Goal: Navigation & Orientation: Find specific page/section

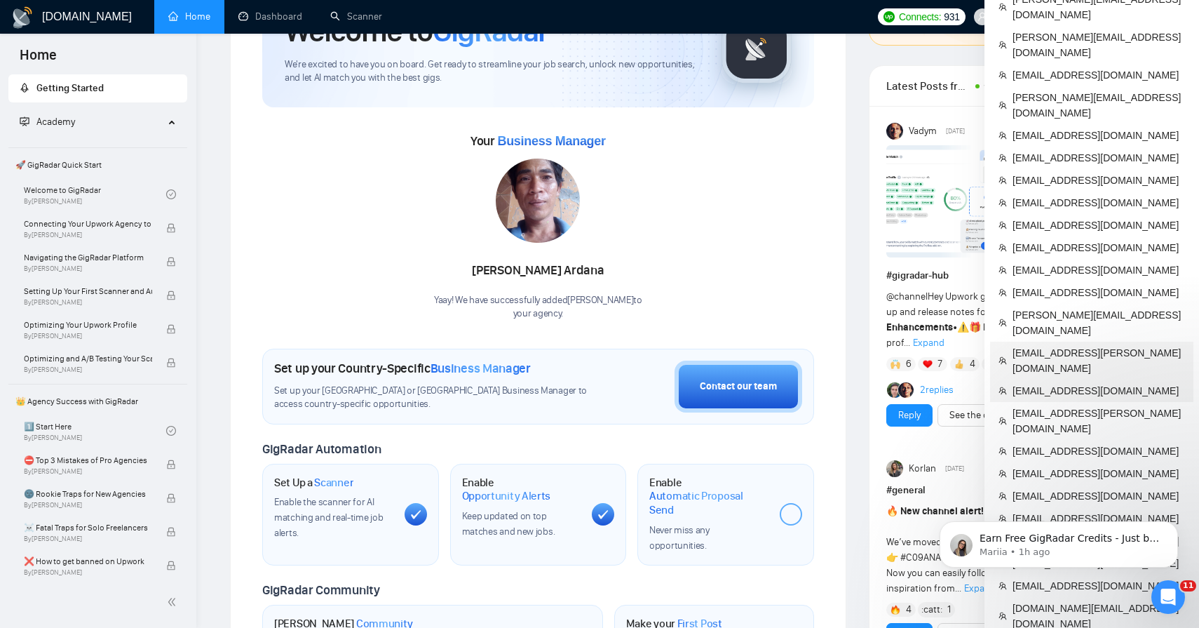
scroll to position [80, 0]
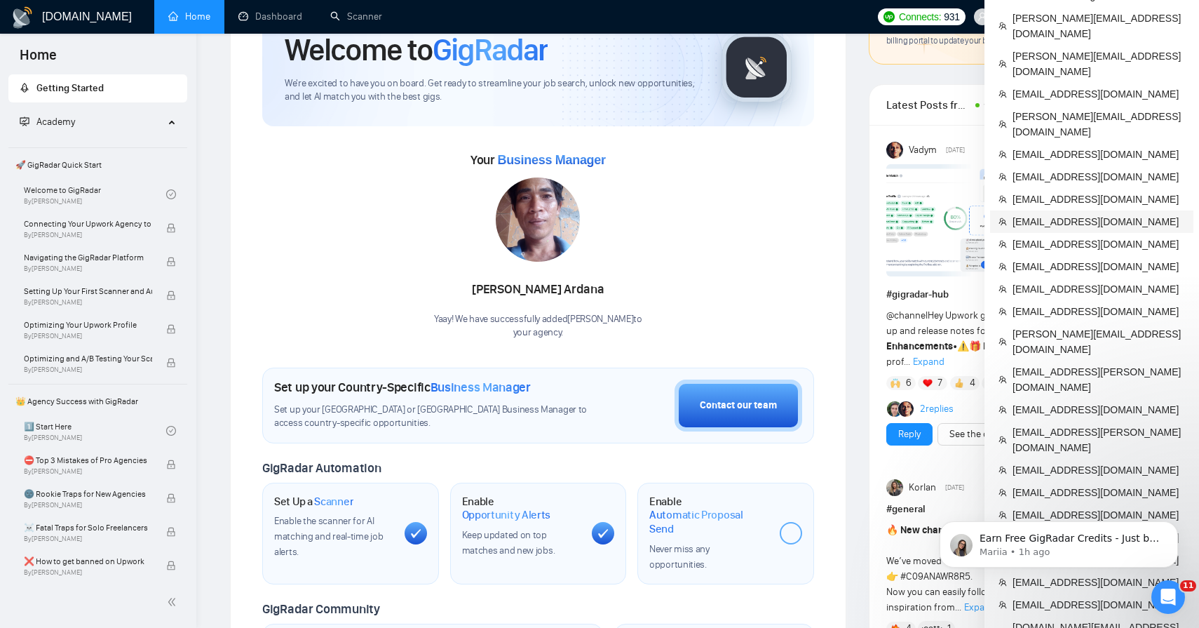
click at [1061, 214] on span "[EMAIL_ADDRESS][DOMAIN_NAME]" at bounding box center [1099, 221] width 173 height 15
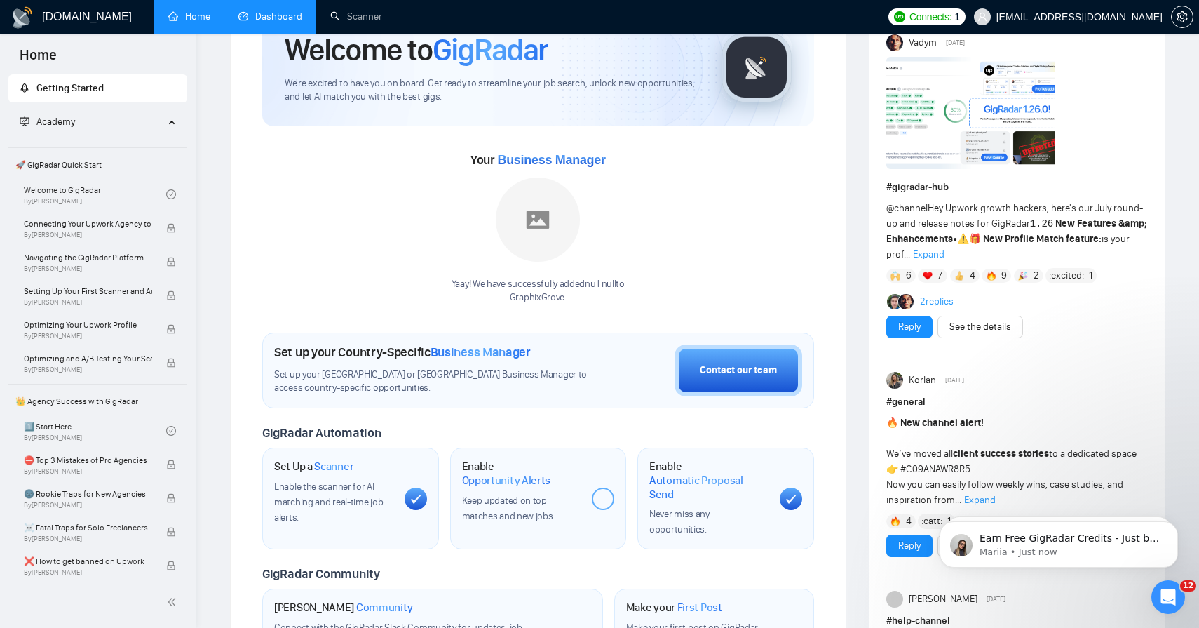
click at [276, 18] on link "Dashboard" at bounding box center [270, 17] width 64 height 12
